Goal: Task Accomplishment & Management: Complete application form

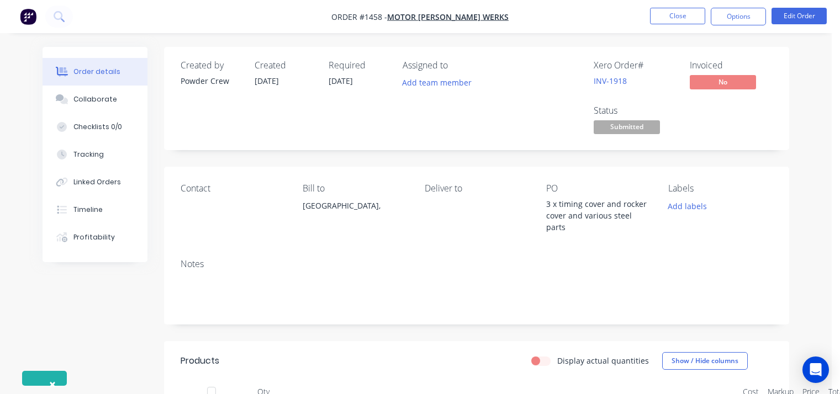
click at [694, 10] on button "Close" at bounding box center [677, 16] width 55 height 17
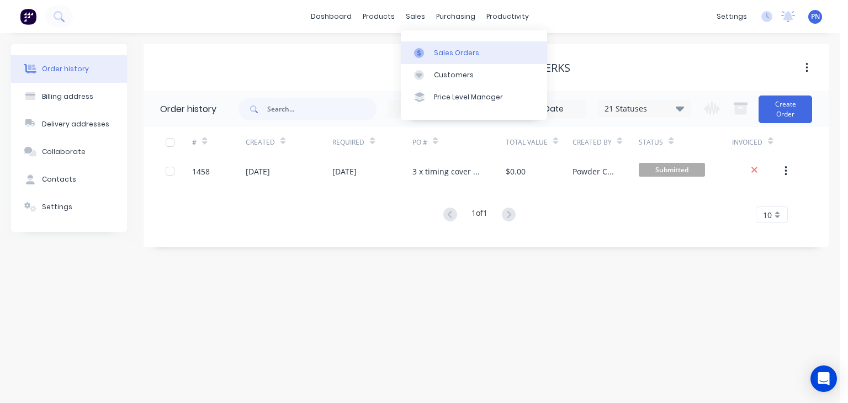
click at [444, 43] on link "Sales Orders" at bounding box center [474, 52] width 146 height 22
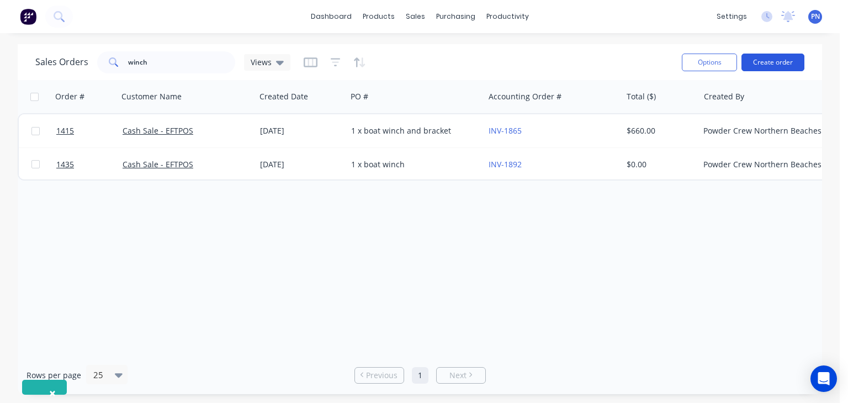
click at [772, 65] on button "Create order" at bounding box center [773, 63] width 63 height 18
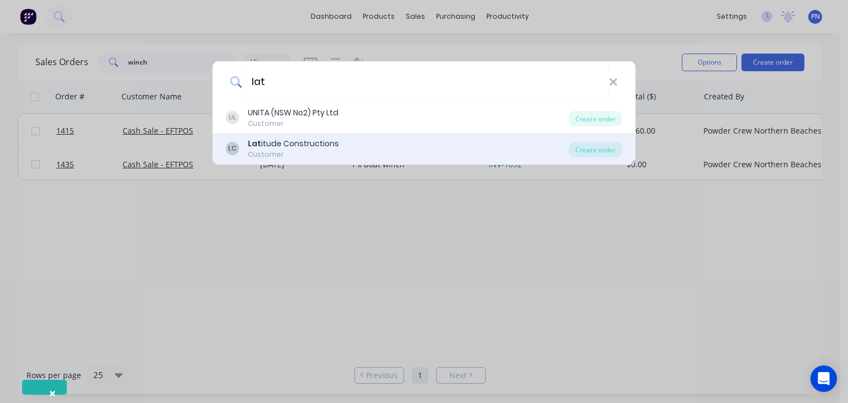
type input "lat"
click at [357, 143] on div "LC Lat itude Constructions Customer" at bounding box center [397, 149] width 343 height 22
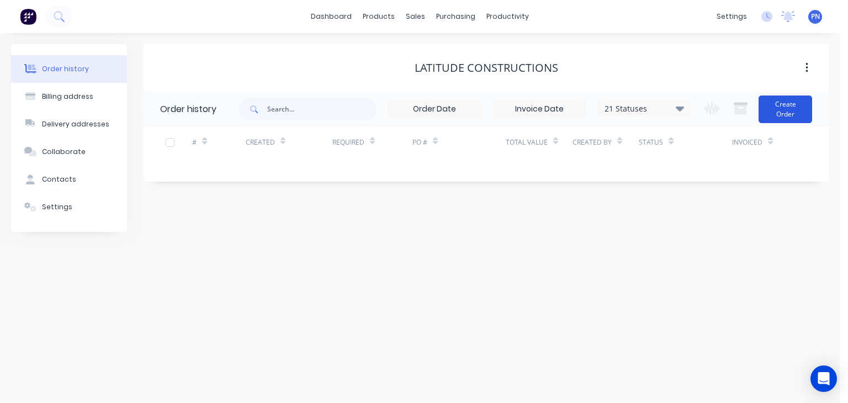
click at [783, 101] on button "Create Order" at bounding box center [786, 110] width 54 height 28
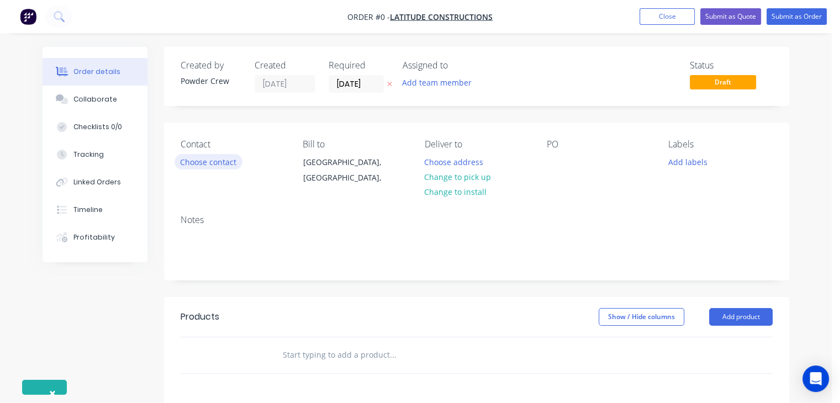
click at [190, 161] on button "Choose contact" at bounding box center [209, 161] width 68 height 15
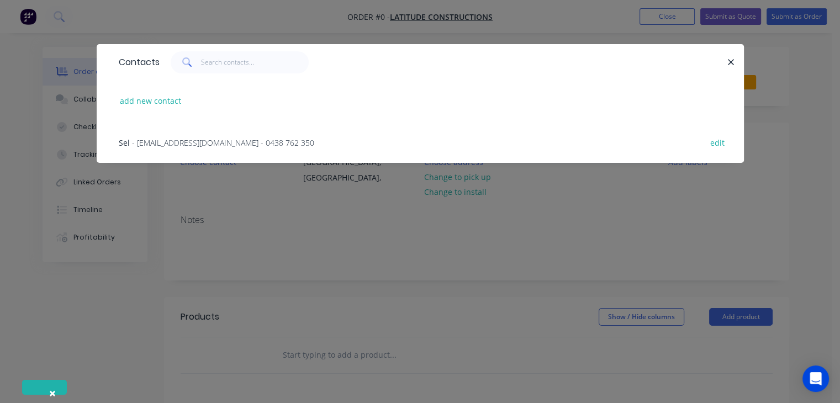
click at [156, 140] on span "- [EMAIL_ADDRESS][DOMAIN_NAME] - 0438 762 350" at bounding box center [223, 143] width 182 height 10
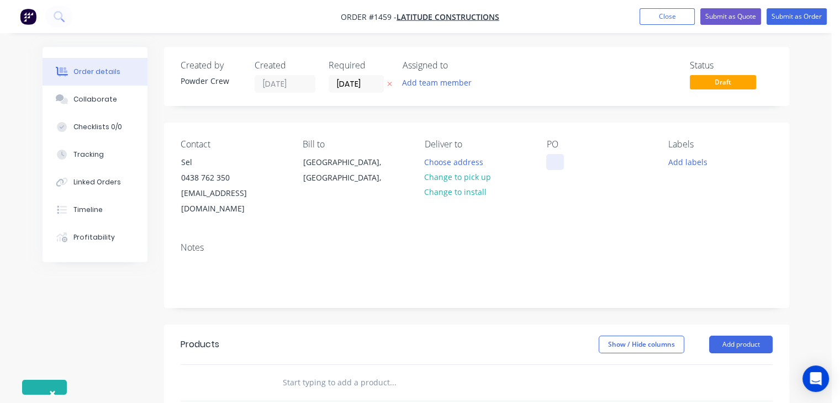
click at [550, 163] on div at bounding box center [555, 162] width 18 height 16
click at [566, 161] on div "6 x mesh screen" at bounding box center [585, 162] width 78 height 16
copy div "6 x mesh screen"
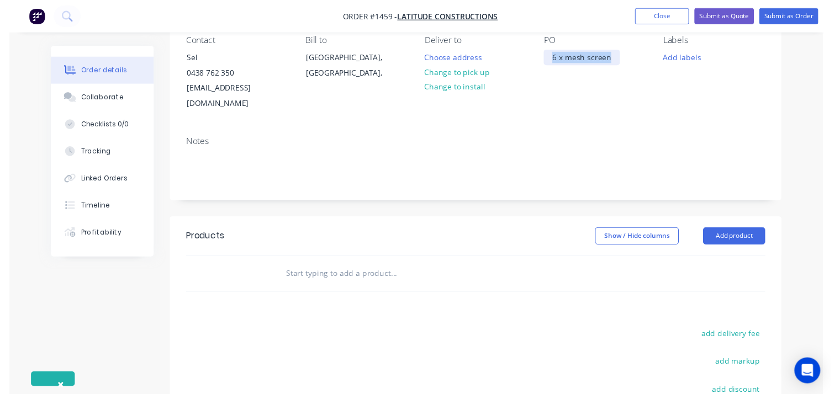
scroll to position [110, 0]
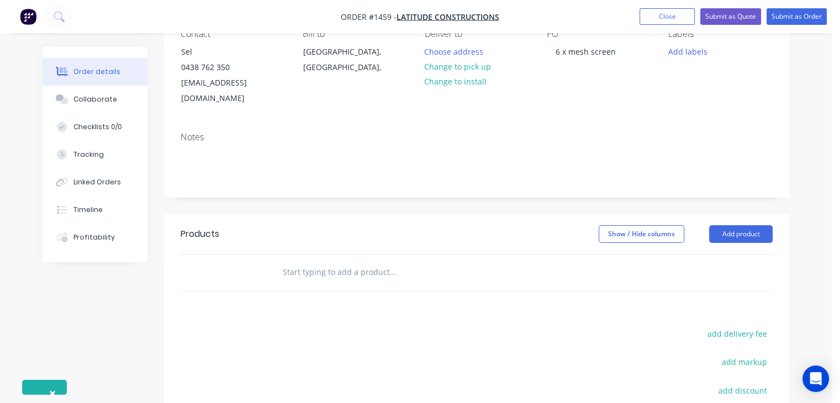
click at [729, 226] on div "Show / Hide columns Add product" at bounding box center [540, 234] width 466 height 18
click at [731, 225] on button "Add product" at bounding box center [741, 234] width 64 height 18
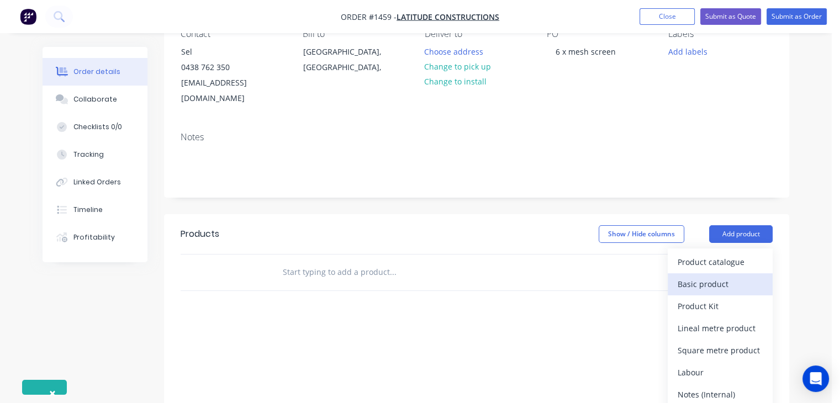
click at [729, 276] on div "Basic product" at bounding box center [720, 284] width 85 height 16
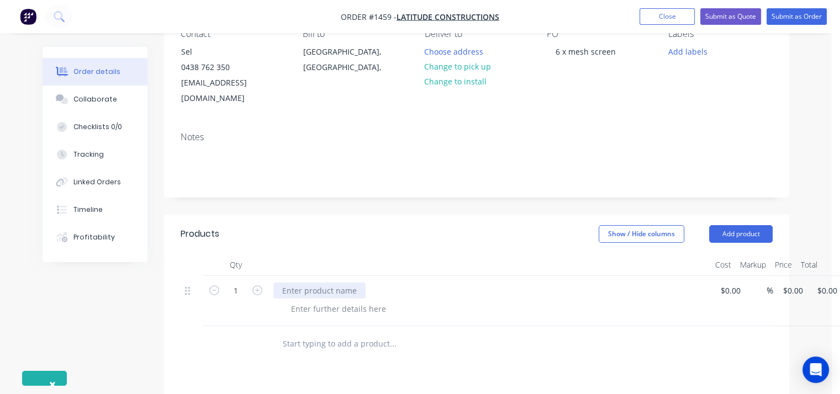
paste div
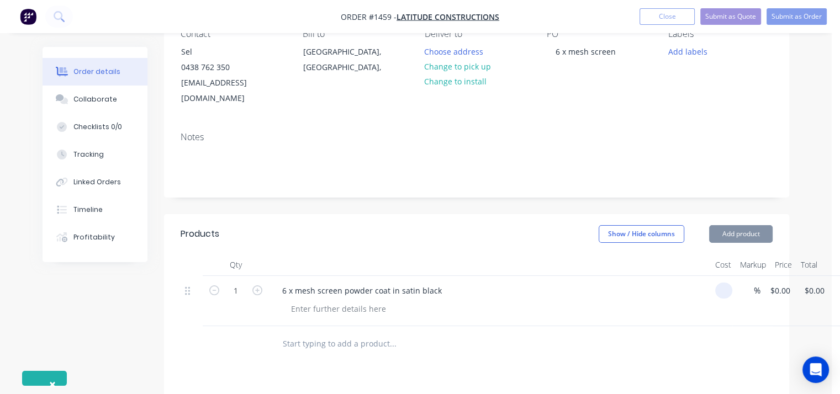
click at [725, 283] on input at bounding box center [726, 291] width 13 height 16
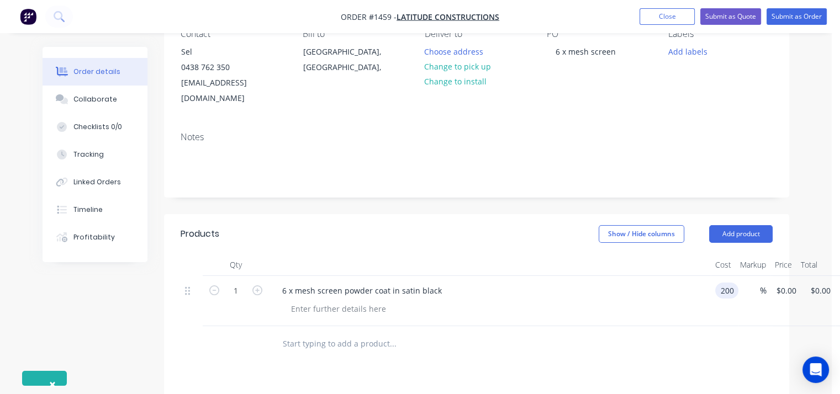
type input "$200.00"
click at [743, 171] on div "Notes" at bounding box center [476, 160] width 625 height 74
click at [792, 18] on button "Submit as Order" at bounding box center [797, 16] width 60 height 17
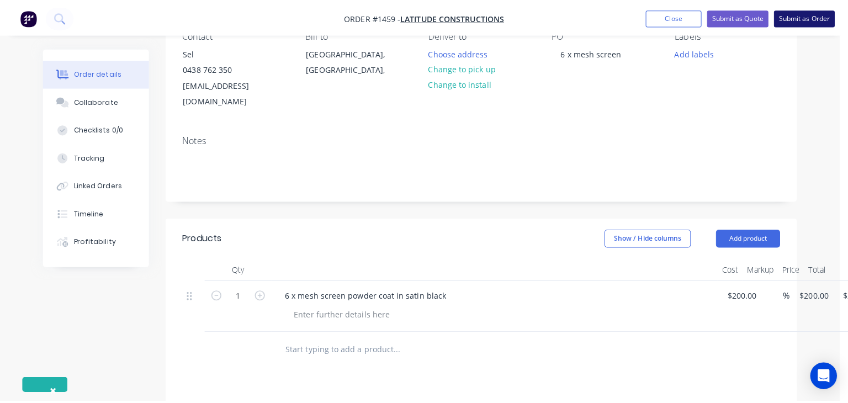
scroll to position [0, 0]
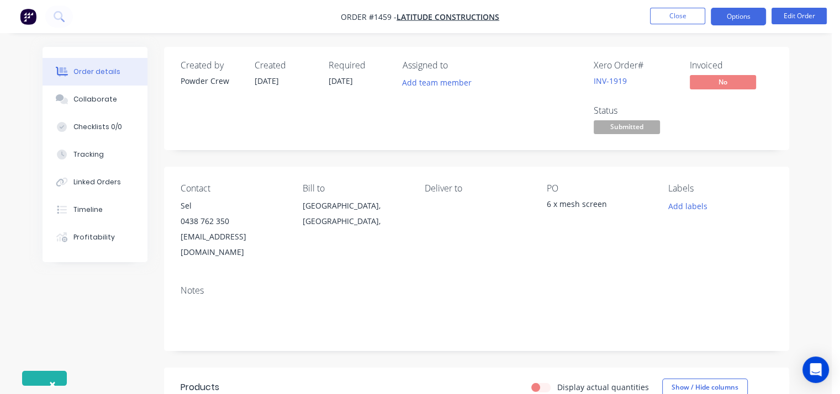
click at [734, 11] on button "Options" at bounding box center [738, 17] width 55 height 18
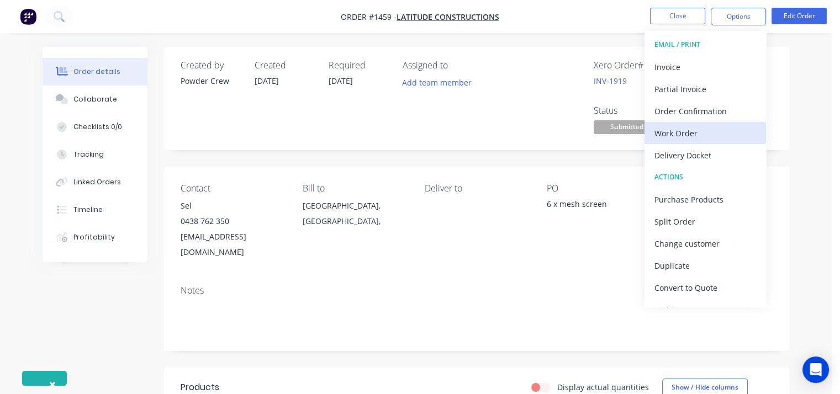
click at [697, 135] on div "Work Order" at bounding box center [705, 133] width 102 height 16
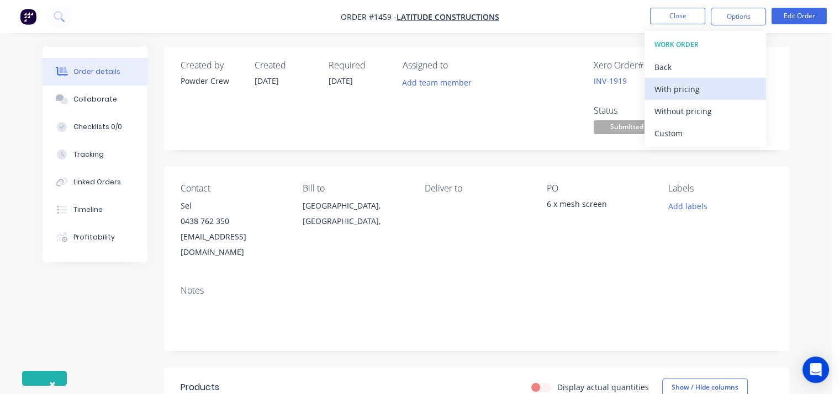
click at [687, 90] on div "With pricing" at bounding box center [705, 89] width 102 height 16
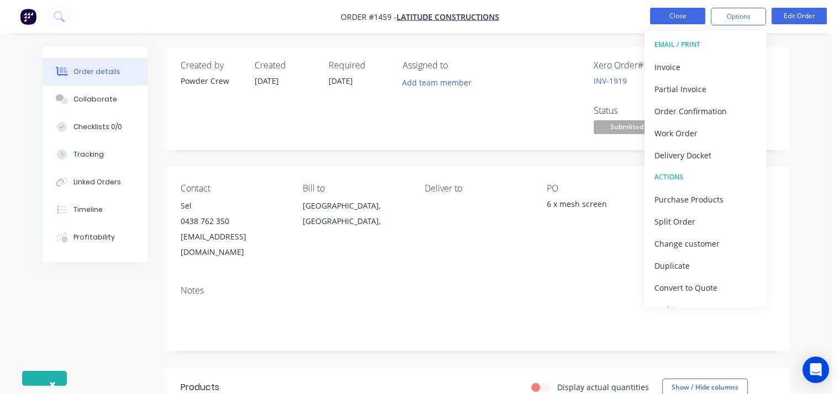
click at [673, 16] on button "Close" at bounding box center [677, 16] width 55 height 17
